Goal: Task Accomplishment & Management: Use online tool/utility

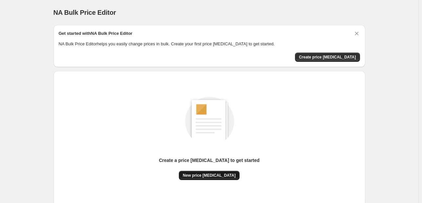
click at [217, 172] on button "New price [MEDICAL_DATA]" at bounding box center [209, 175] width 61 height 9
